Goal: Book appointment/travel/reservation

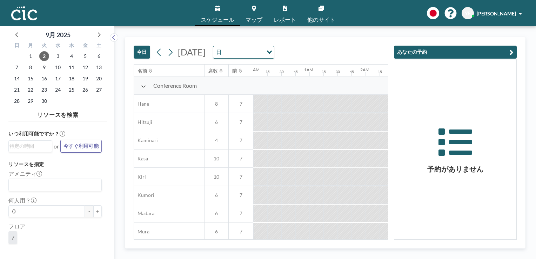
scroll to position [0, 1066]
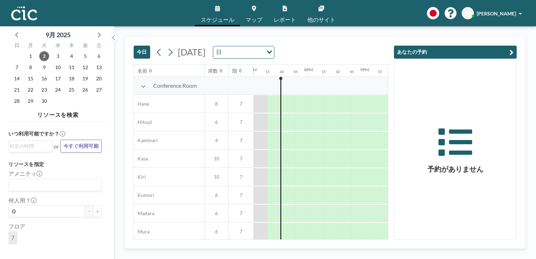
click at [272, 52] on icon "Search for option" at bounding box center [269, 52] width 5 height 4
click at [170, 52] on icon at bounding box center [170, 52] width 7 height 11
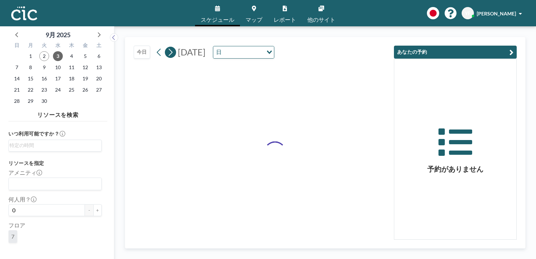
click at [170, 52] on icon at bounding box center [170, 52] width 7 height 11
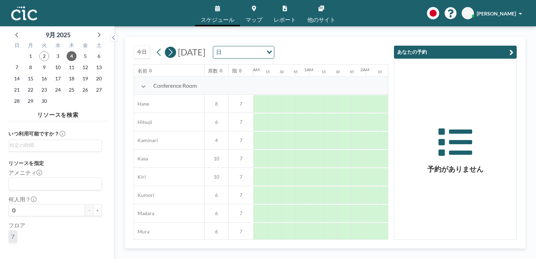
click at [170, 52] on icon at bounding box center [170, 52] width 7 height 11
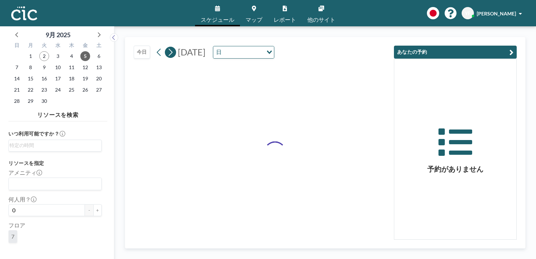
click at [170, 52] on icon at bounding box center [170, 52] width 7 height 11
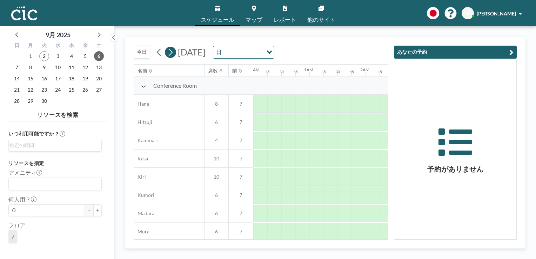
click at [170, 52] on icon at bounding box center [170, 52] width 7 height 11
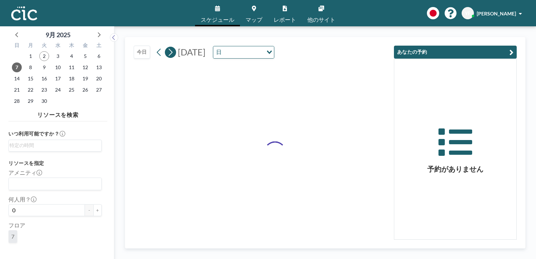
click at [170, 52] on icon at bounding box center [170, 52] width 7 height 11
click at [171, 52] on icon at bounding box center [171, 51] width 4 height 7
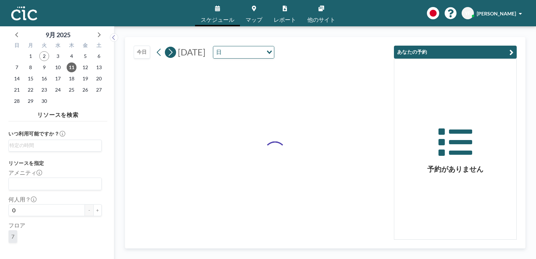
click at [172, 52] on icon at bounding box center [170, 52] width 7 height 11
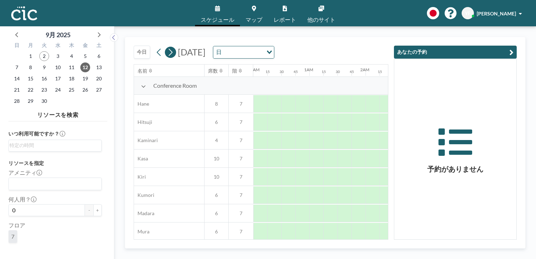
click at [172, 52] on icon at bounding box center [170, 52] width 7 height 11
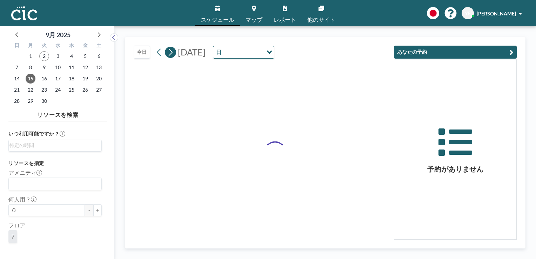
click at [172, 52] on icon at bounding box center [170, 52] width 7 height 11
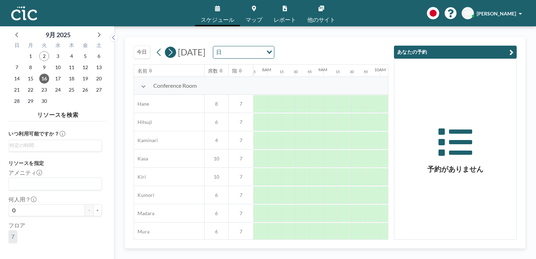
click at [172, 52] on icon at bounding box center [170, 52] width 7 height 11
click at [172, 54] on icon at bounding box center [170, 52] width 7 height 11
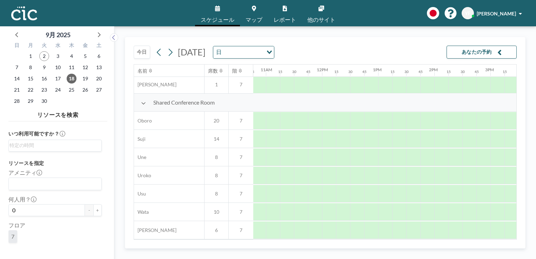
scroll to position [496, 605]
drag, startPoint x: 391, startPoint y: 211, endPoint x: 366, endPoint y: 209, distance: 25.0
click at [366, 209] on div at bounding box center [321, 212] width 1346 height 18
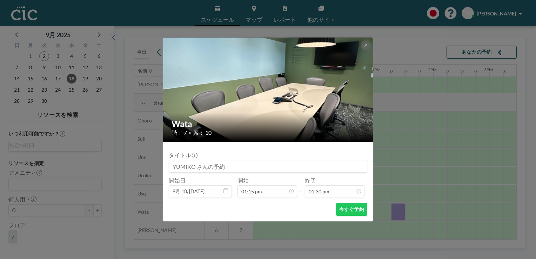
scroll to position [0, 0]
click at [366, 44] on icon at bounding box center [365, 45] width 2 height 2
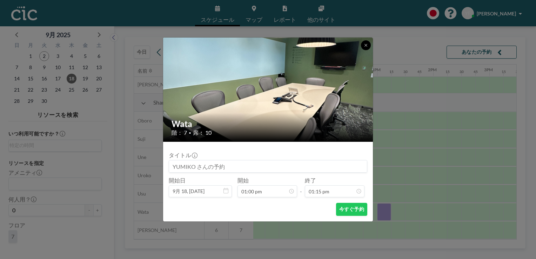
click at [367, 45] on icon at bounding box center [365, 45] width 4 height 4
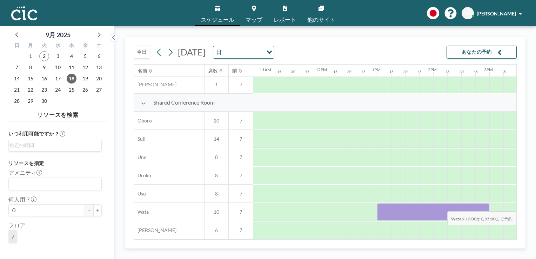
drag, startPoint x: 384, startPoint y: 206, endPoint x: 478, endPoint y: 206, distance: 94.6
click at [478, 206] on div at bounding box center [433, 212] width 112 height 18
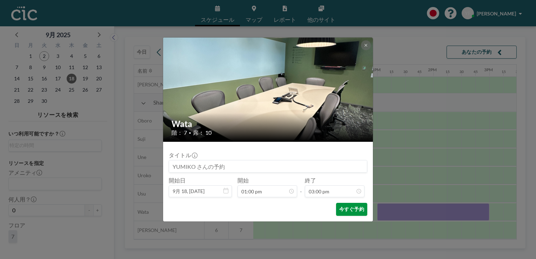
click at [346, 210] on button "今すぐ予約" at bounding box center [351, 209] width 31 height 13
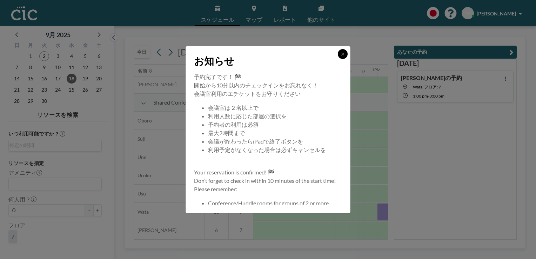
click at [340, 53] on button at bounding box center [343, 54] width 10 height 10
